Goal: Task Accomplishment & Management: Use online tool/utility

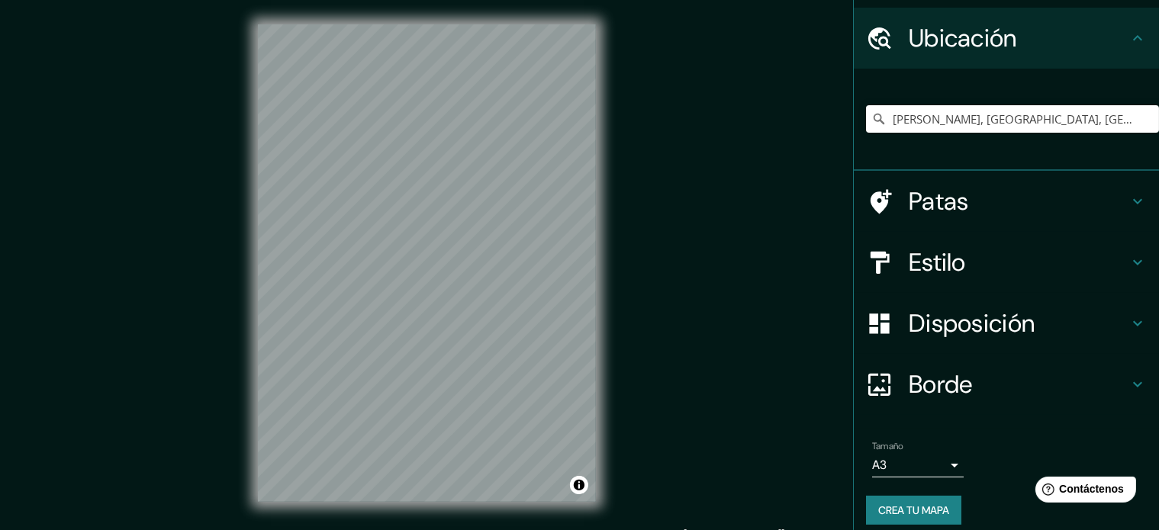
scroll to position [53, 0]
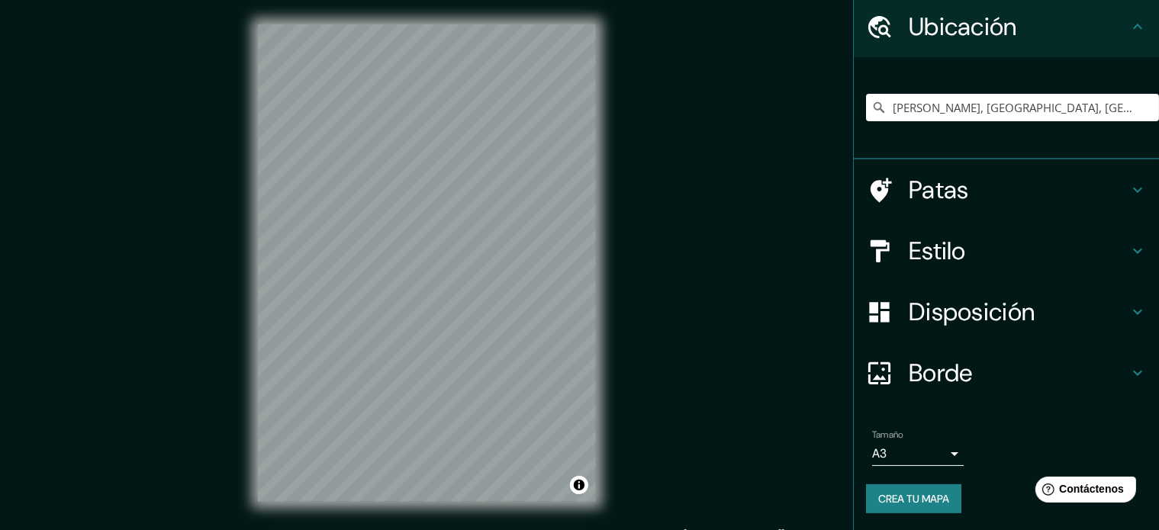
click at [910, 495] on font "Crea tu mapa" at bounding box center [913, 499] width 71 height 14
click at [916, 495] on font "Crea tu mapa" at bounding box center [913, 499] width 71 height 14
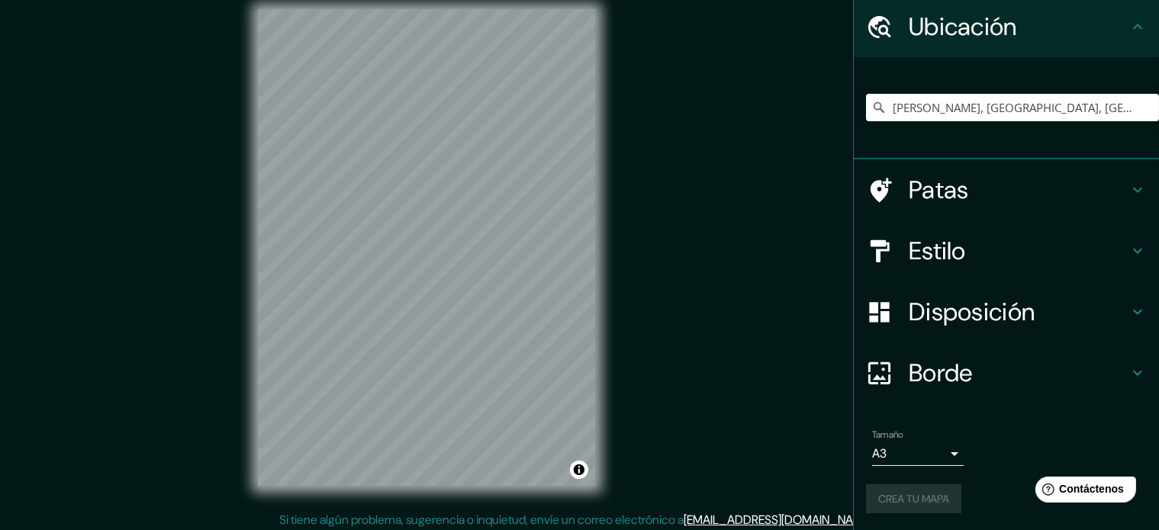
scroll to position [20, 0]
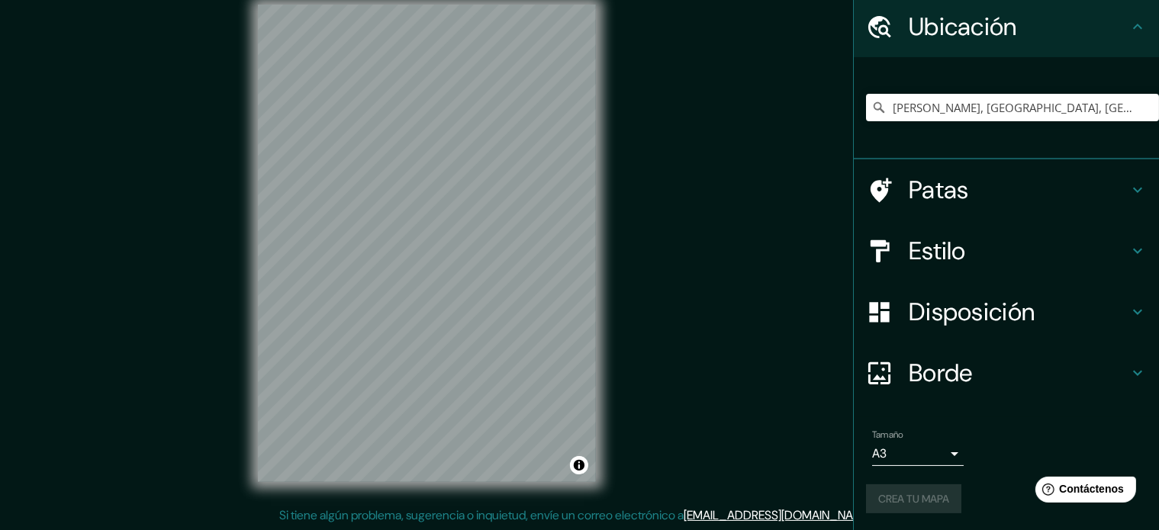
click at [920, 499] on div "Crea tu mapa" at bounding box center [1006, 499] width 281 height 29
click at [934, 458] on body "Mappin Ubicación [PERSON_NAME], [GEOGRAPHIC_DATA], [GEOGRAPHIC_DATA] Patas Esti…" at bounding box center [579, 245] width 1159 height 530
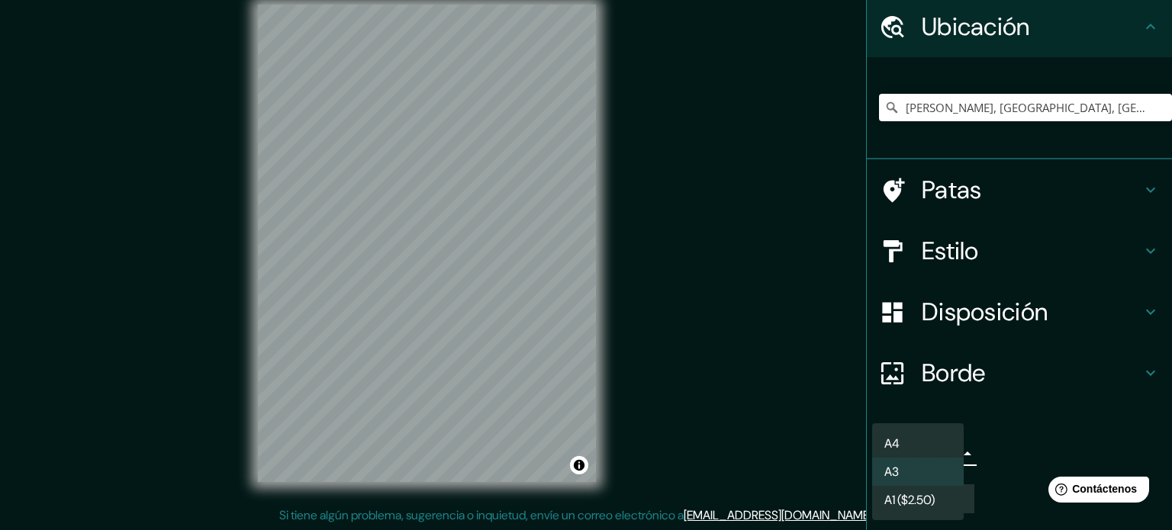
click at [942, 445] on li "A4" at bounding box center [918, 444] width 92 height 28
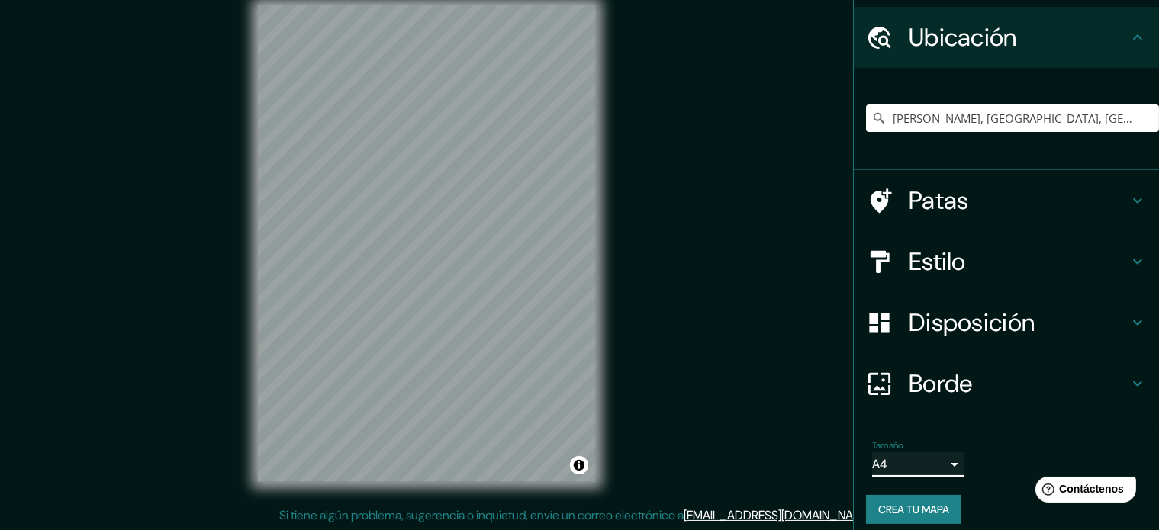
scroll to position [53, 0]
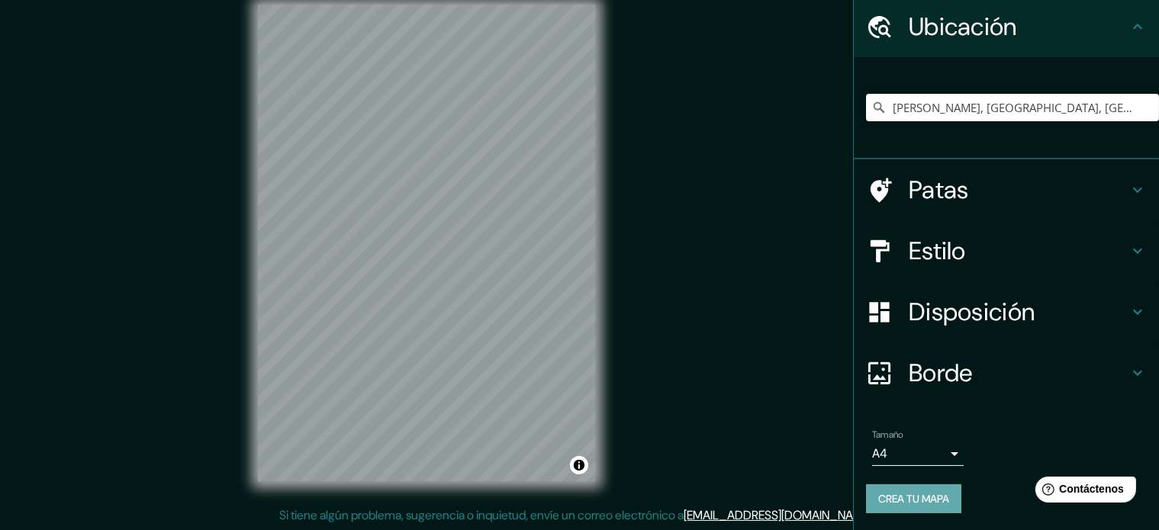
click at [906, 492] on font "Crea tu mapa" at bounding box center [913, 499] width 71 height 14
click at [935, 237] on font "Estilo" at bounding box center [937, 251] width 57 height 32
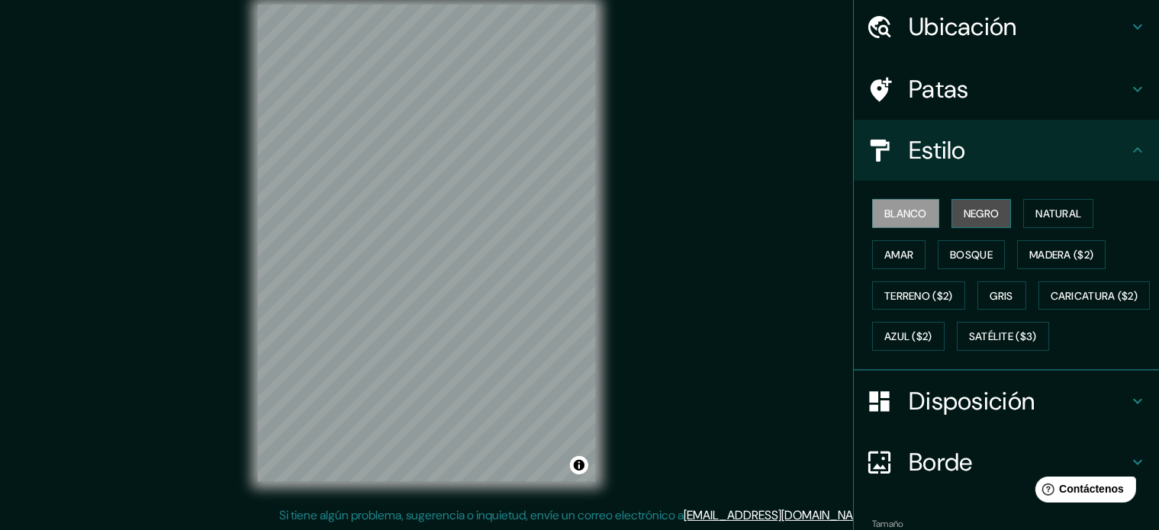
click at [973, 210] on font "Negro" at bounding box center [982, 214] width 36 height 14
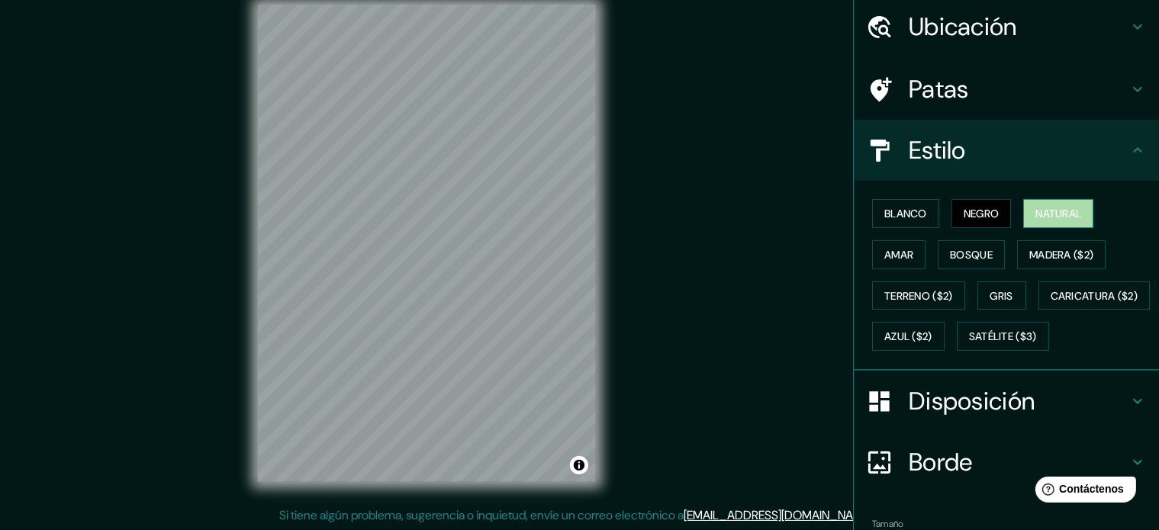
click at [1035, 212] on font "Natural" at bounding box center [1058, 214] width 46 height 14
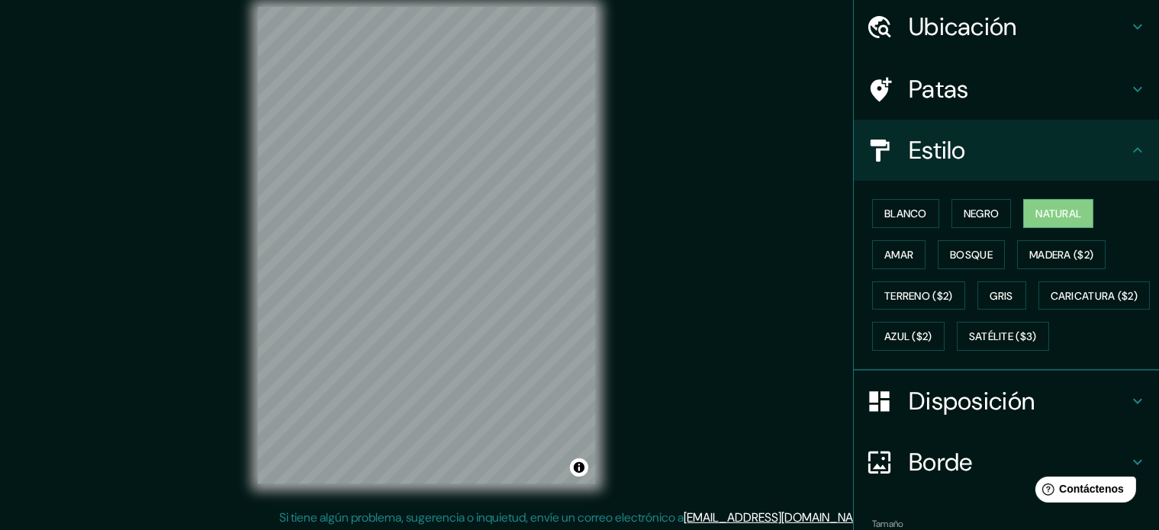
scroll to position [0, 0]
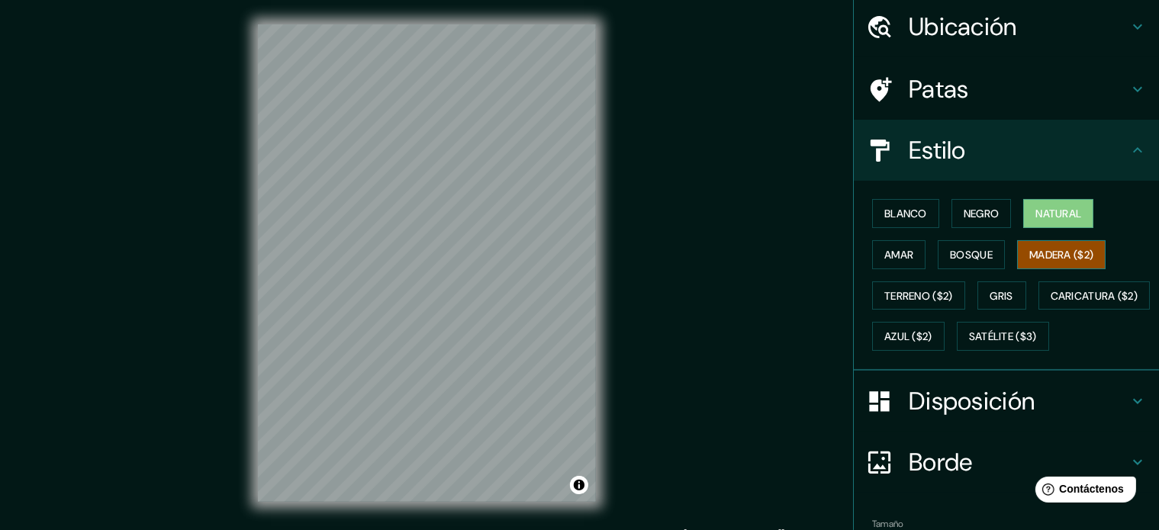
click at [1051, 257] on font "Madera ($2)" at bounding box center [1061, 255] width 64 height 14
click at [979, 285] on button "Gris" at bounding box center [1001, 296] width 49 height 29
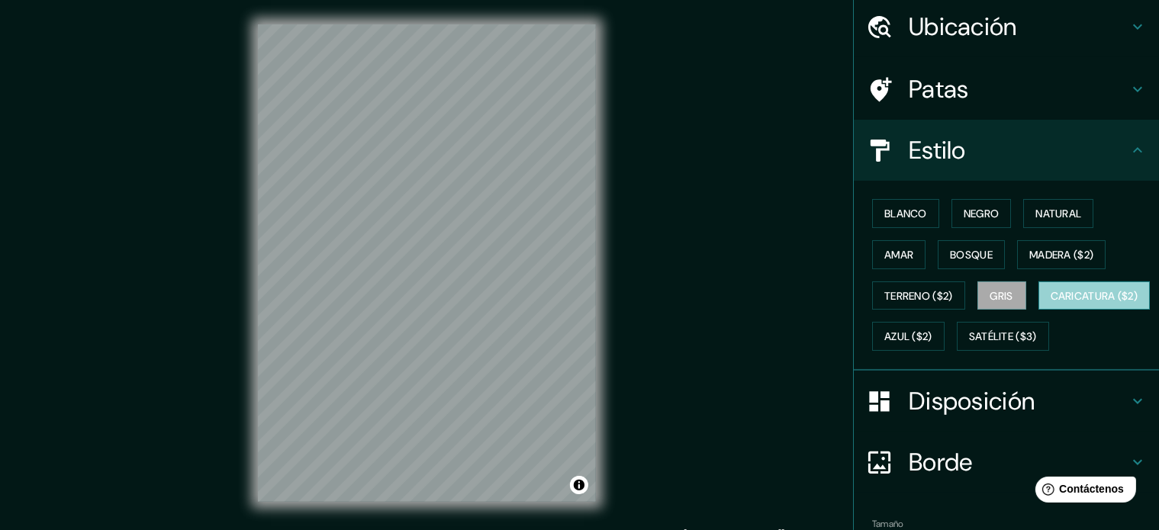
click at [1051, 303] on font "Caricatura ($2)" at bounding box center [1095, 296] width 88 height 14
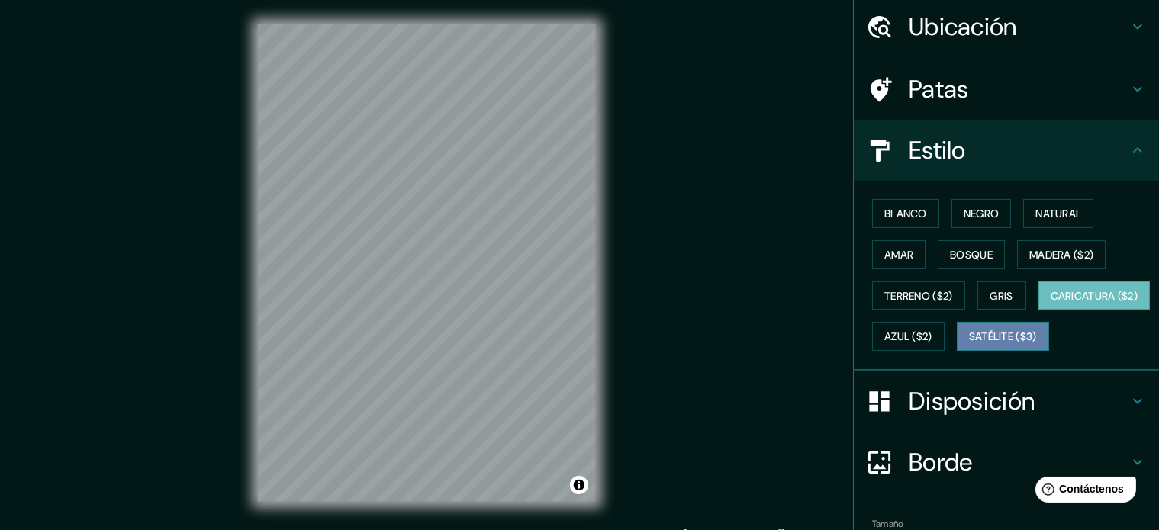
click at [969, 344] on font "Satélite ($3)" at bounding box center [1003, 337] width 68 height 14
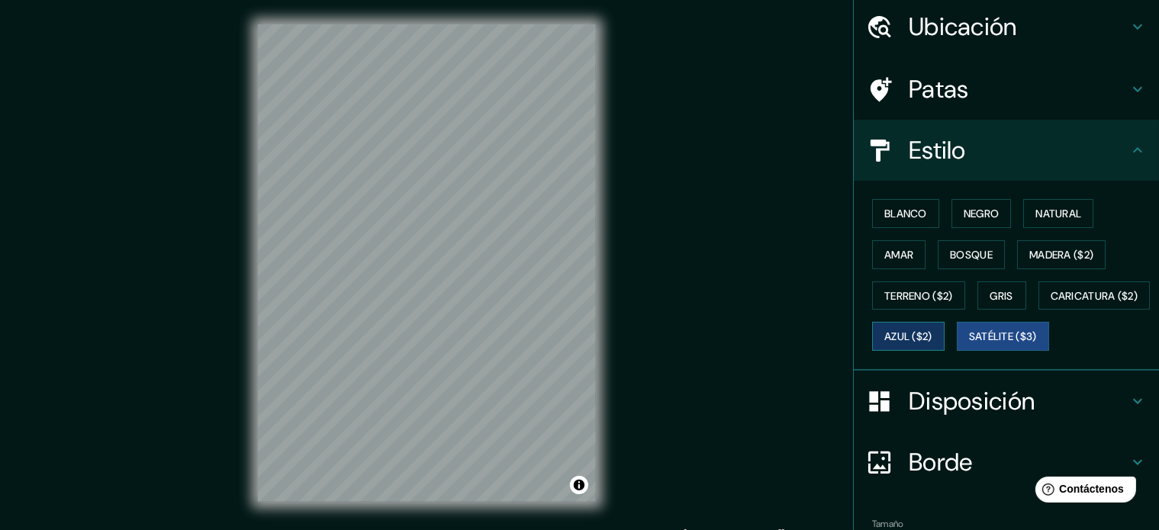
click at [932, 330] on font "Azul ($2)" at bounding box center [908, 337] width 48 height 14
click at [894, 298] on font "Terreno ($2)" at bounding box center [918, 296] width 69 height 14
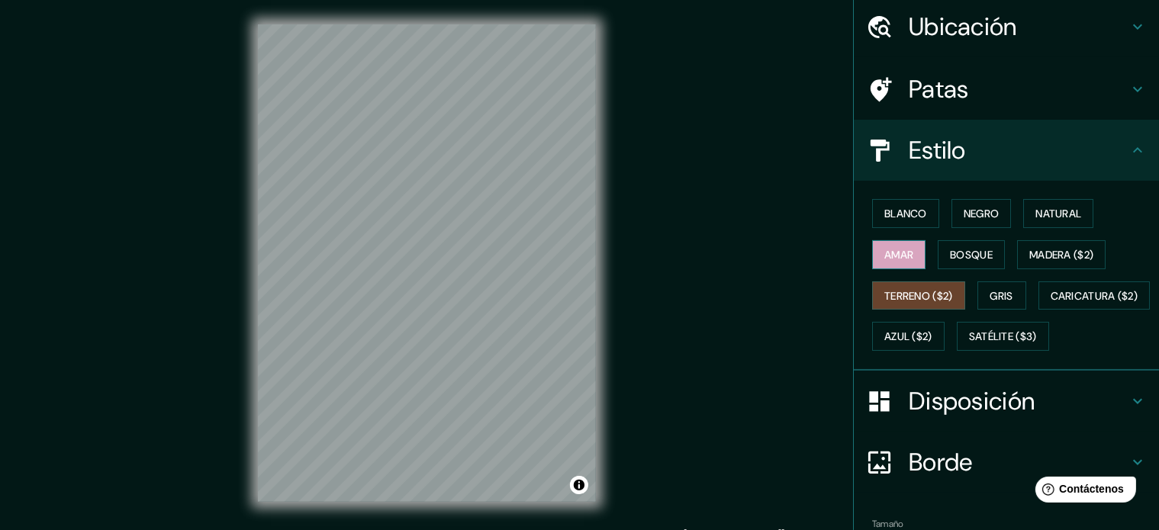
click at [891, 248] on font "Amar" at bounding box center [898, 255] width 29 height 14
click at [968, 248] on font "Bosque" at bounding box center [971, 255] width 43 height 14
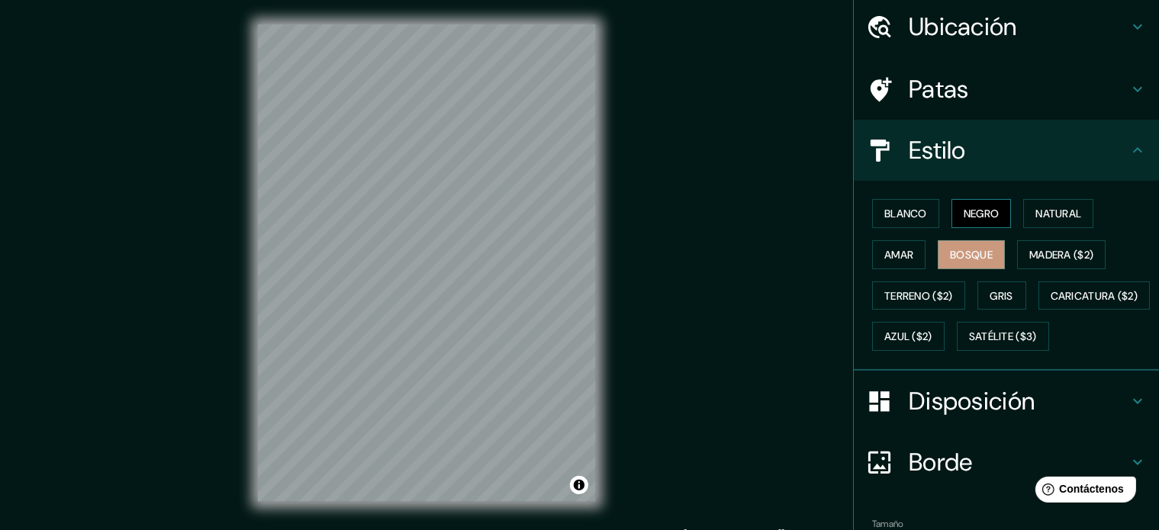
click at [964, 211] on font "Negro" at bounding box center [982, 214] width 36 height 14
click at [1040, 208] on font "Natural" at bounding box center [1058, 214] width 46 height 14
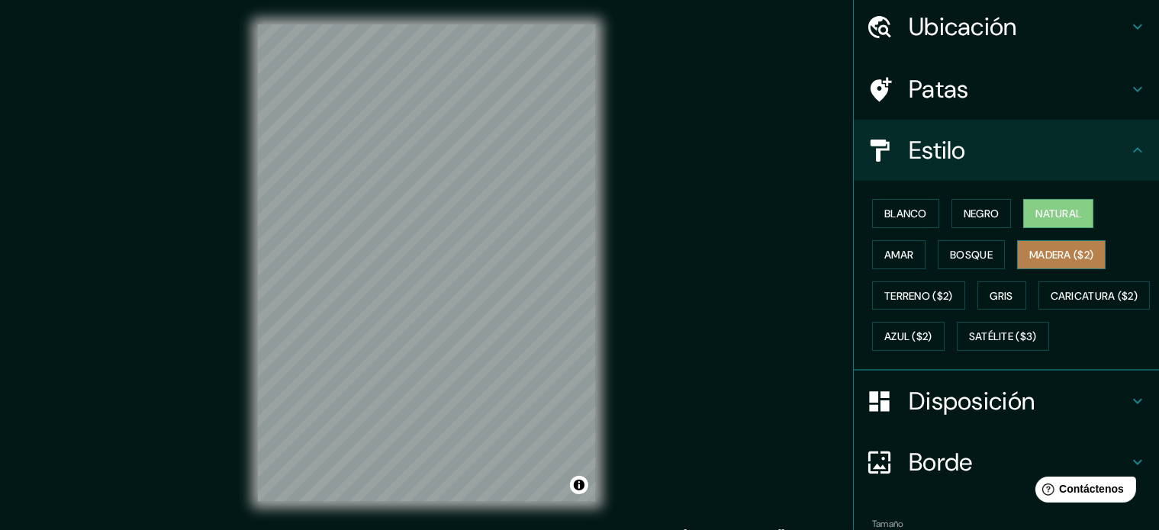
click at [1055, 256] on font "Madera ($2)" at bounding box center [1061, 255] width 64 height 14
